Goal: Answer question/provide support: Answer question/provide support

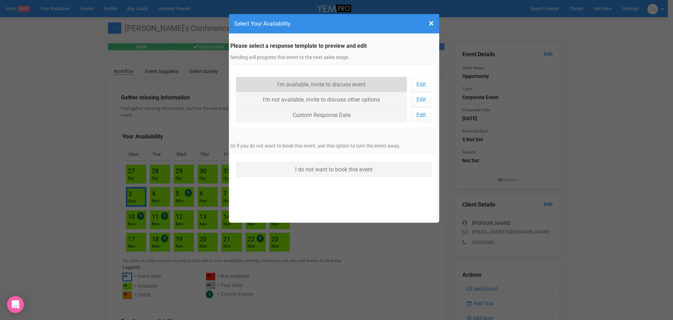
click at [320, 88] on link "I'm available, invite to discuss event" at bounding box center [322, 84] width 172 height 15
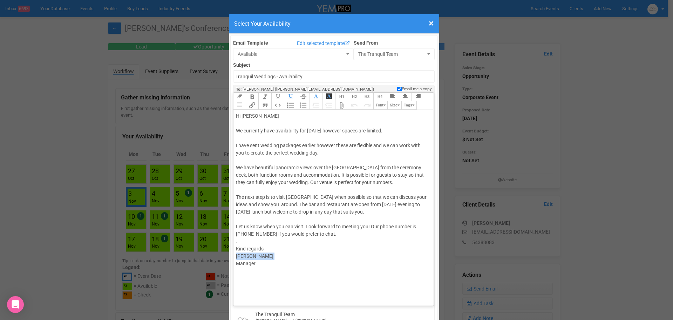
drag, startPoint x: 250, startPoint y: 258, endPoint x: 215, endPoint y: 258, distance: 35.4
click at [216, 258] on div "× Close Select Your Availability Email Template Edit selected template Availabl…" at bounding box center [336, 160] width 673 height 320
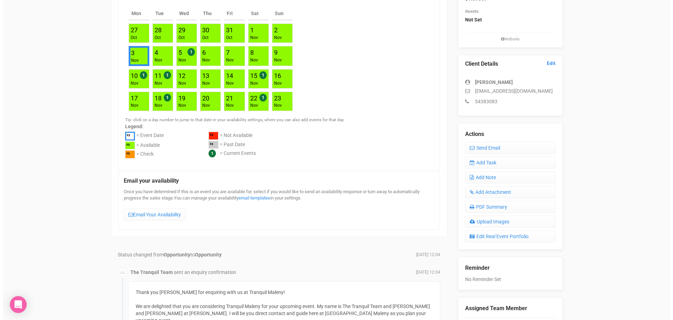
scroll to position [140, 0]
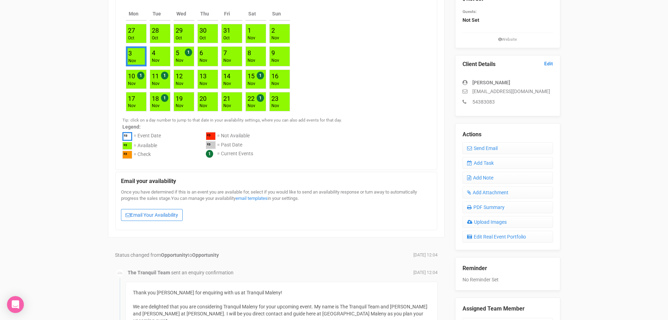
click at [141, 217] on link "Email Your Availability" at bounding box center [152, 215] width 62 height 12
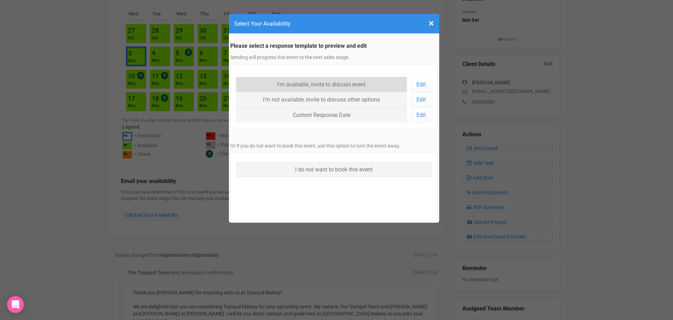
click at [308, 81] on link "I'm available, invite to discuss event" at bounding box center [322, 84] width 172 height 15
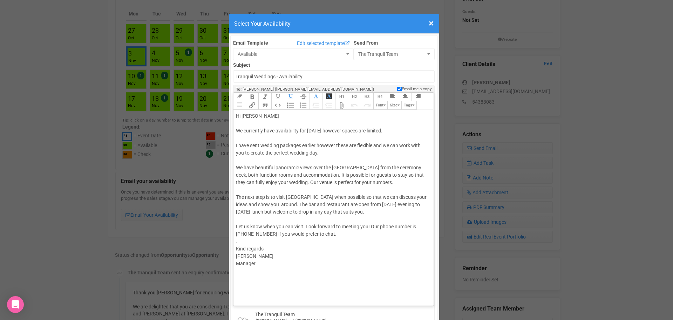
click at [247, 254] on div "Hi [PERSON_NAME] We currently have availability for [DATE] however spaces are l…" at bounding box center [332, 226] width 193 height 228
type trix-editor "<div>Hi [PERSON_NAME]<br><br>We currently have availability for [DATE] however …"
click at [397, 87] on input "Email me a copy" at bounding box center [399, 89] width 5 height 6
checkbox input "false"
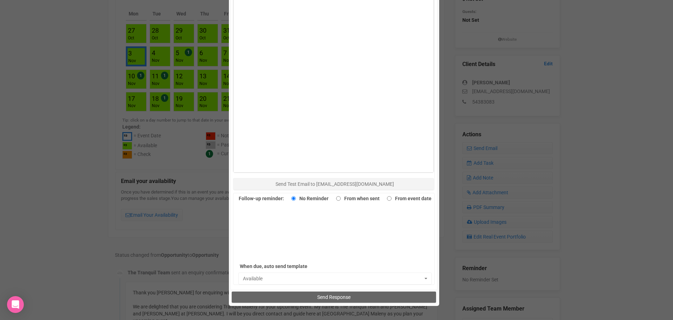
scroll to position [421, 0]
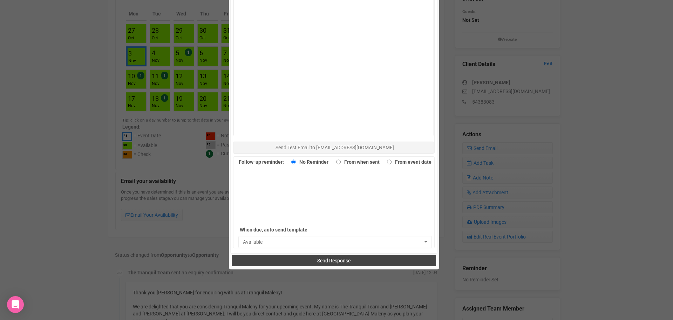
click at [284, 259] on button "Send Response" at bounding box center [334, 260] width 204 height 11
